Goal: Ask a question

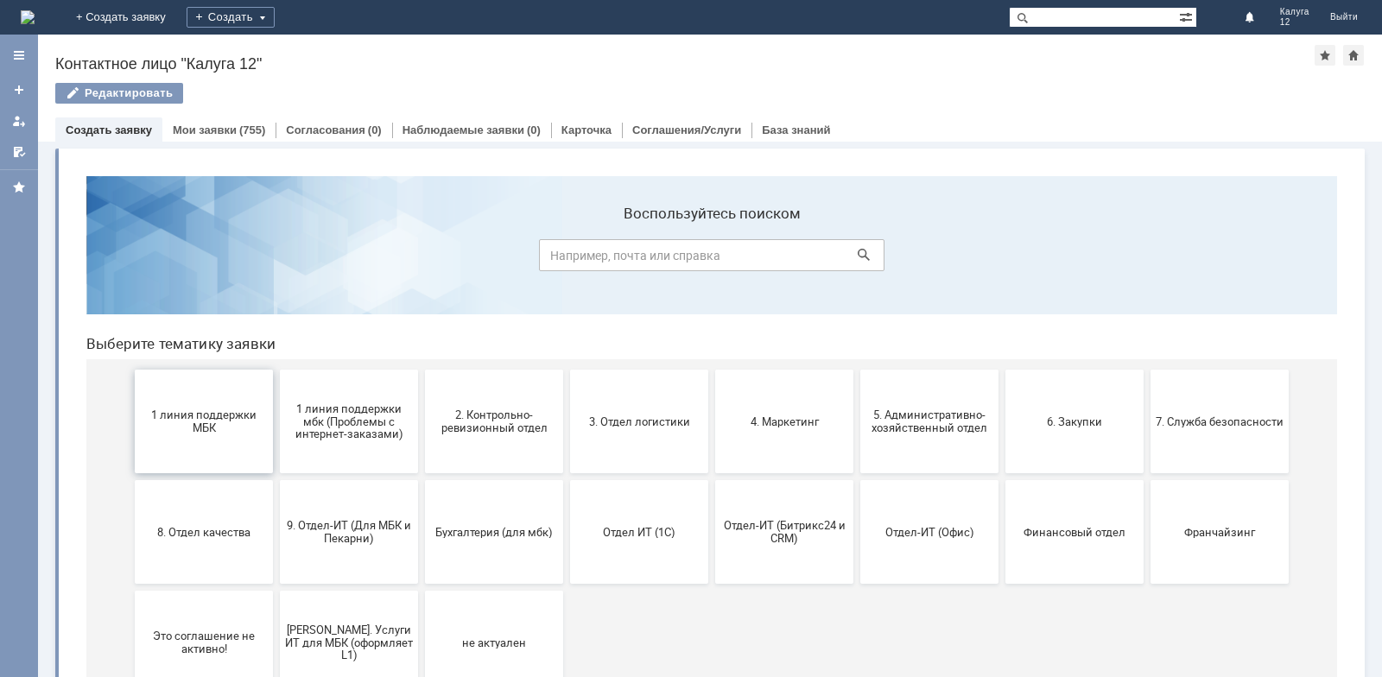
click at [180, 431] on span "1 линия поддержки МБК" at bounding box center [204, 422] width 128 height 26
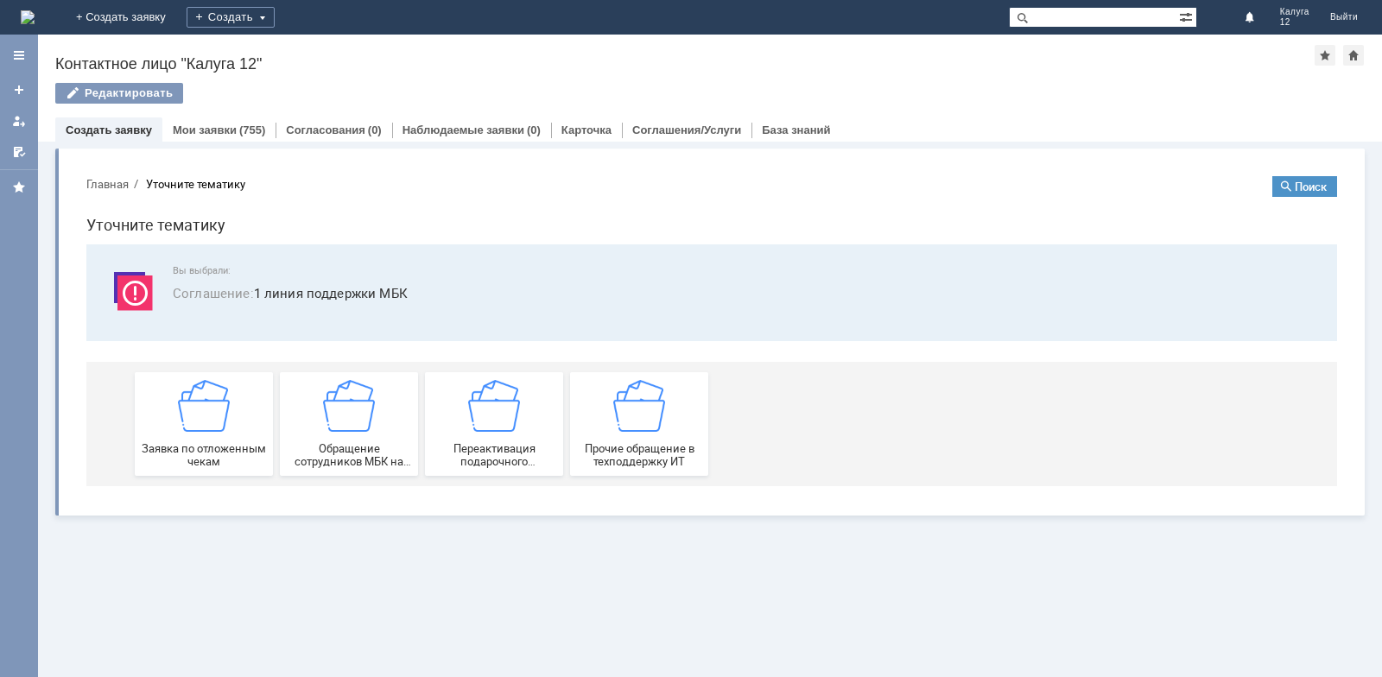
click at [180, 431] on img at bounding box center [204, 406] width 52 height 52
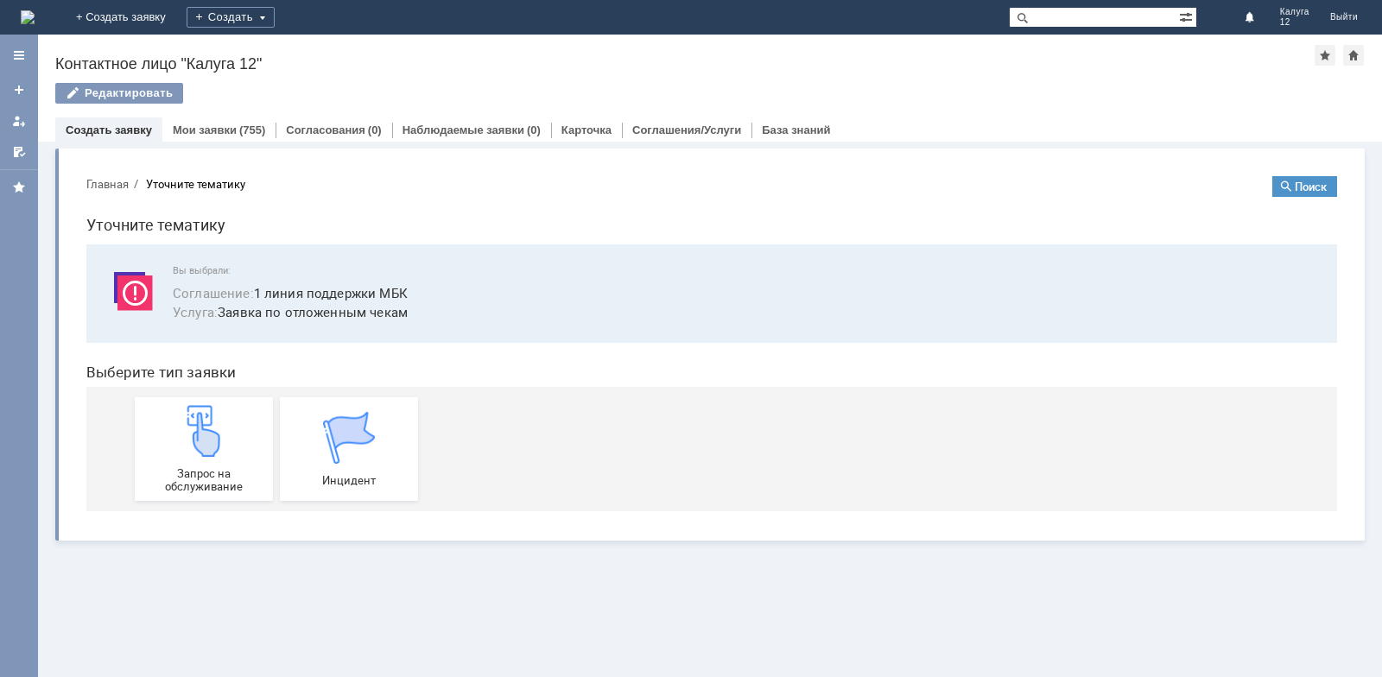
click at [180, 431] on img at bounding box center [204, 431] width 52 height 52
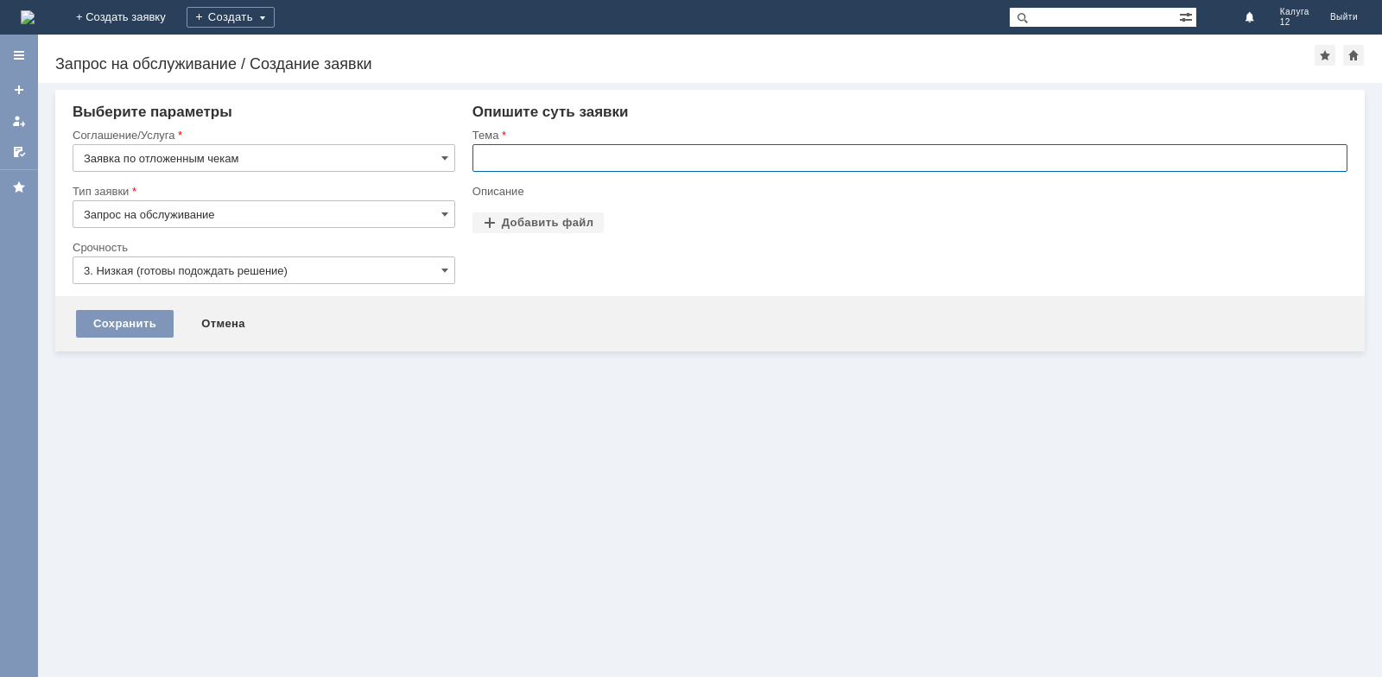
click at [593, 156] on input "text" at bounding box center [910, 158] width 875 height 28
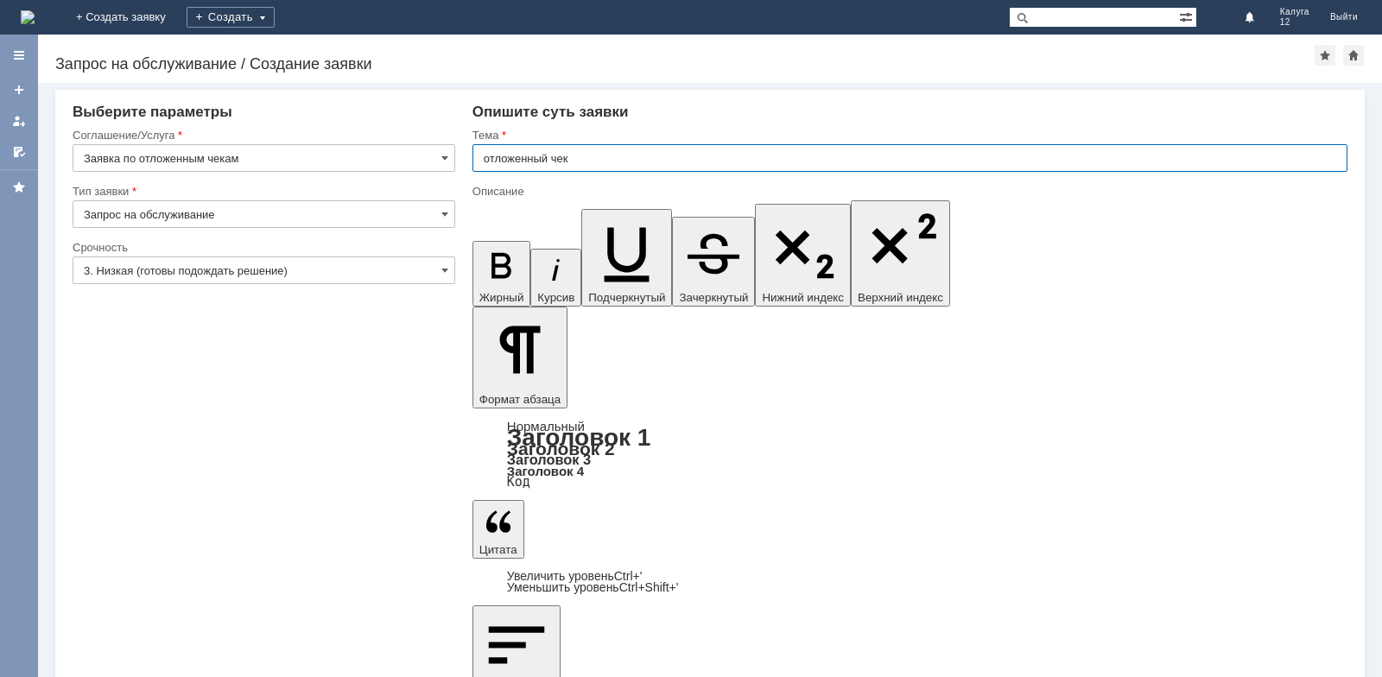
type input "отложенный чек"
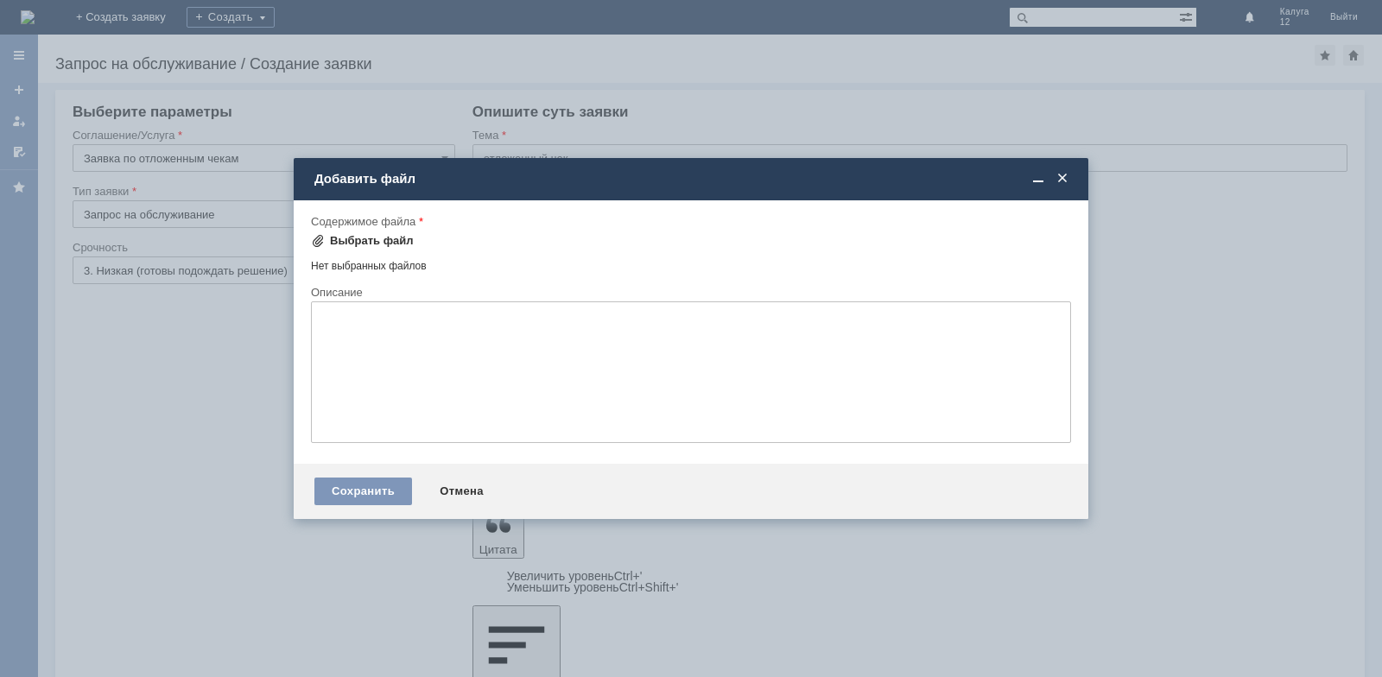
click at [371, 237] on div "Выбрать файл" at bounding box center [372, 241] width 84 height 14
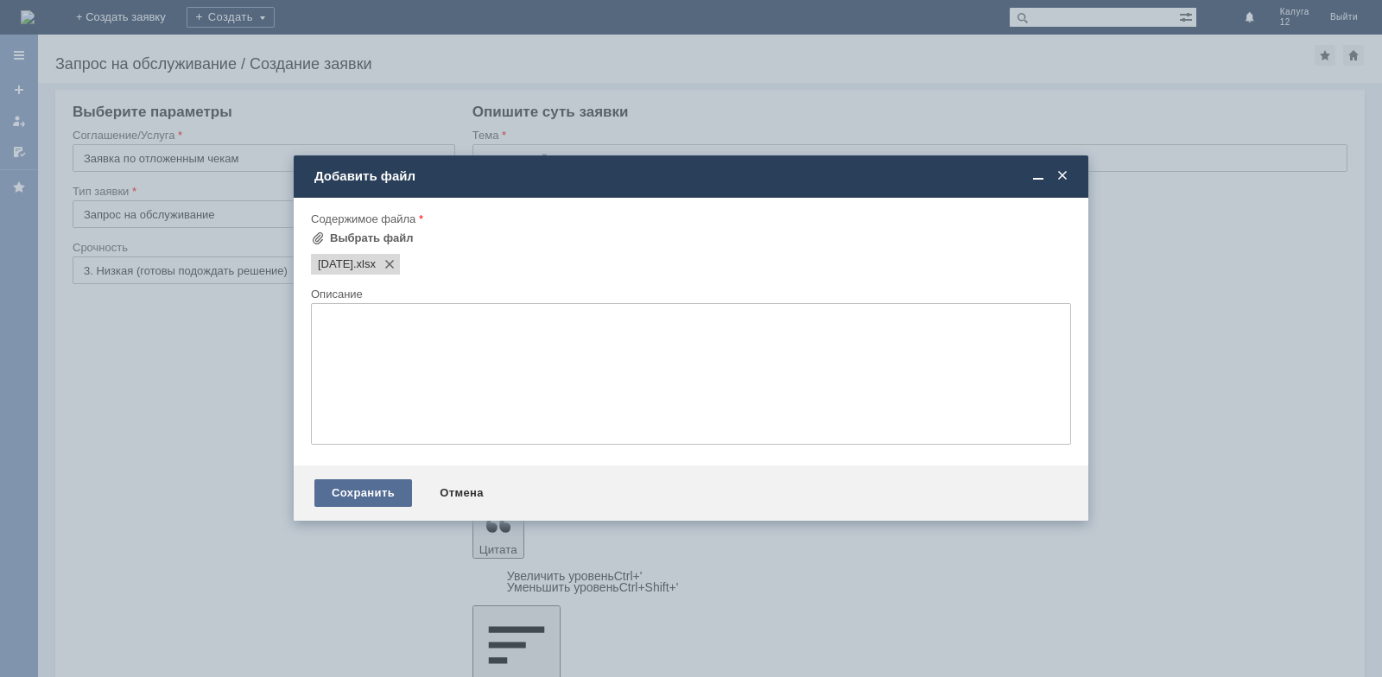
click at [363, 499] on div "Сохранить" at bounding box center [363, 494] width 98 height 28
